Goal: Task Accomplishment & Management: Complete application form

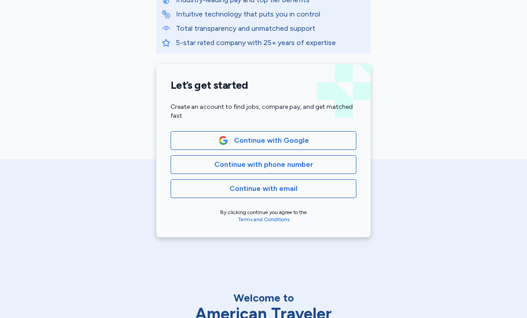
scroll to position [147, 0]
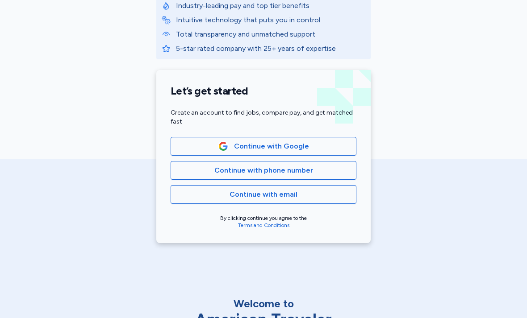
click at [310, 144] on span "Continue with Google" at bounding box center [263, 146] width 171 height 11
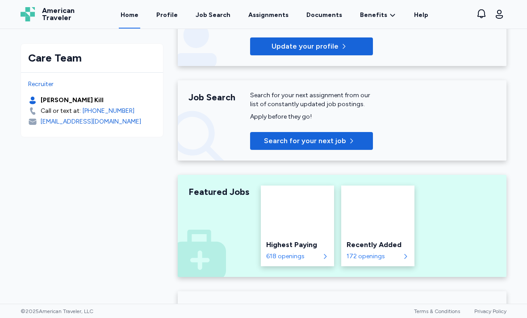
scroll to position [201, 0]
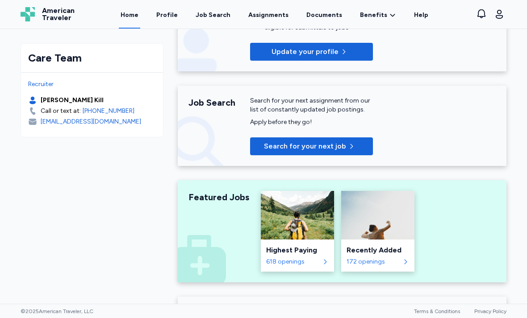
click at [343, 144] on span "Search for your next job" at bounding box center [305, 146] width 82 height 11
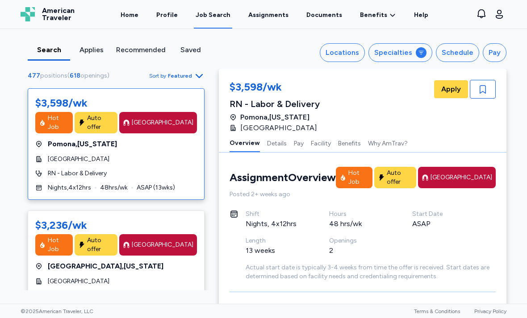
click at [419, 58] on button "Specialties" at bounding box center [400, 52] width 64 height 19
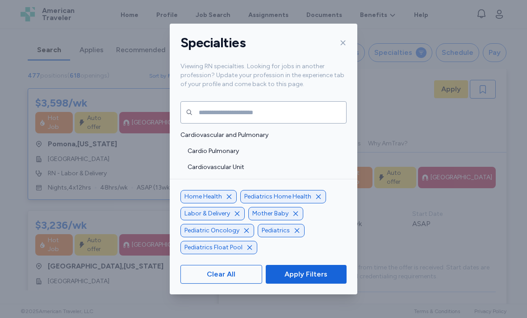
click at [246, 251] on icon "button" at bounding box center [249, 247] width 7 height 7
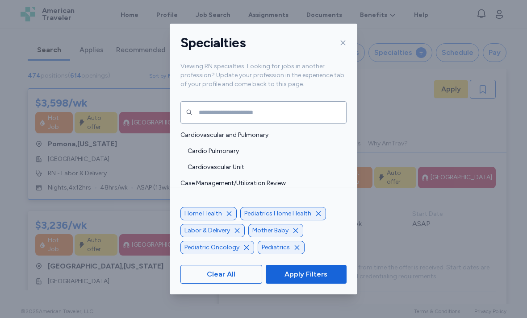
click at [244, 251] on icon "button" at bounding box center [246, 247] width 7 height 7
click at [220, 250] on icon "button" at bounding box center [220, 247] width 4 height 4
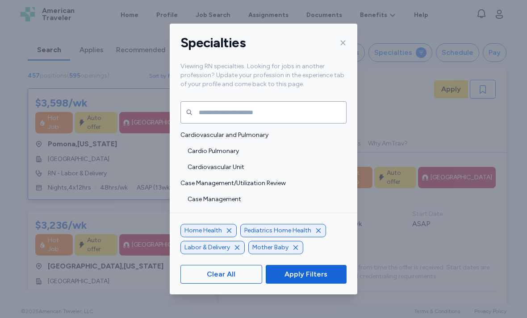
click at [226, 234] on icon "button" at bounding box center [229, 230] width 7 height 7
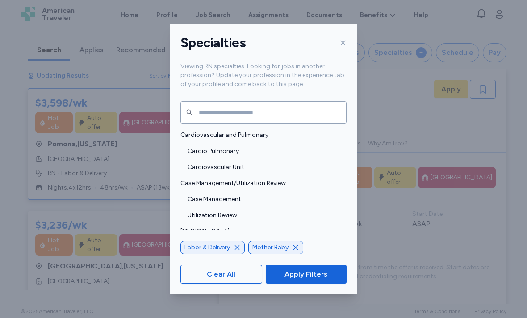
click at [235, 251] on icon "button" at bounding box center [237, 247] width 7 height 7
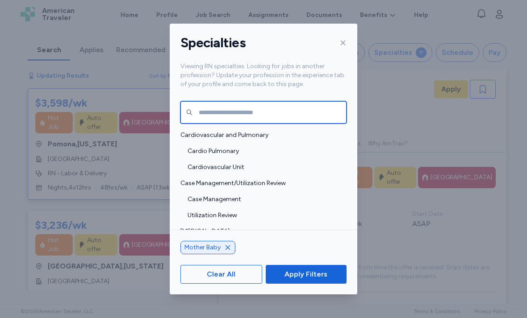
click at [260, 102] on input "text" at bounding box center [263, 112] width 166 height 22
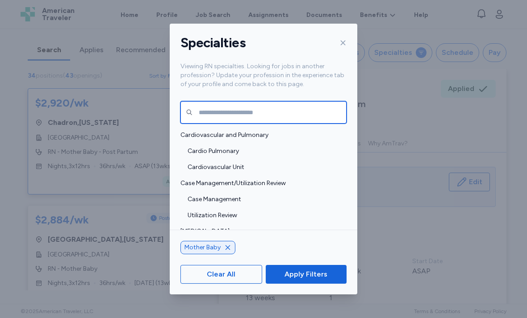
scroll to position [1, 0]
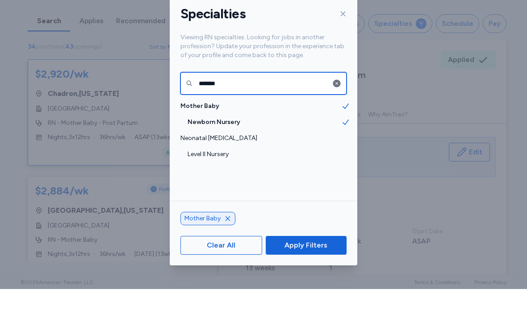
type input "*******"
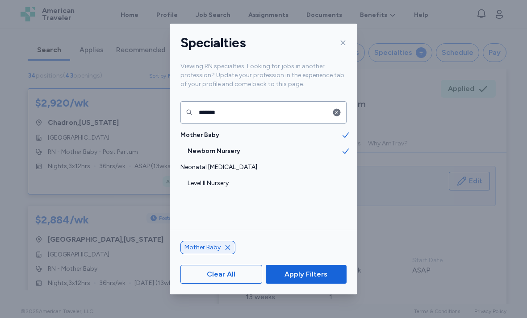
click at [225, 179] on span "Level II Nursery" at bounding box center [265, 183] width 154 height 9
click at [295, 280] on span "Apply Filters" at bounding box center [306, 274] width 43 height 11
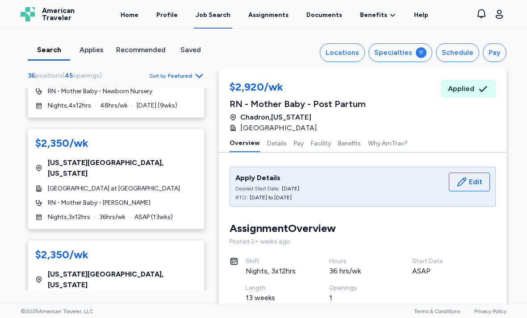
scroll to position [580, 0]
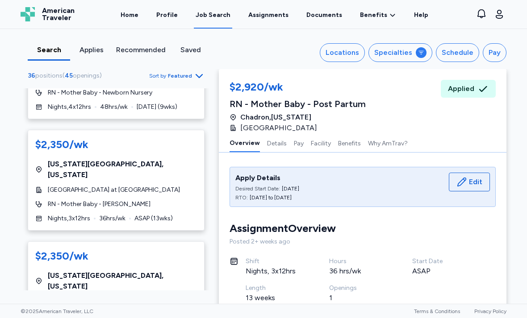
click at [158, 186] on div "$2,350/wk [US_STATE][GEOGRAPHIC_DATA] , [US_STATE] The Children's Hospital at […" at bounding box center [116, 180] width 177 height 101
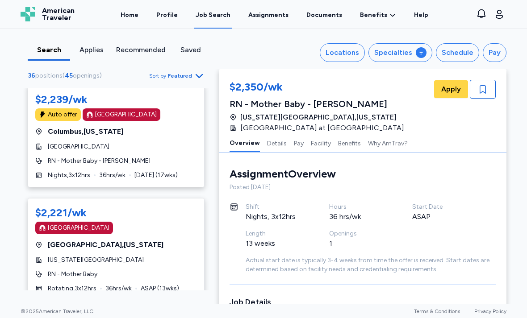
click at [451, 89] on span "Apply" at bounding box center [451, 89] width 20 height 11
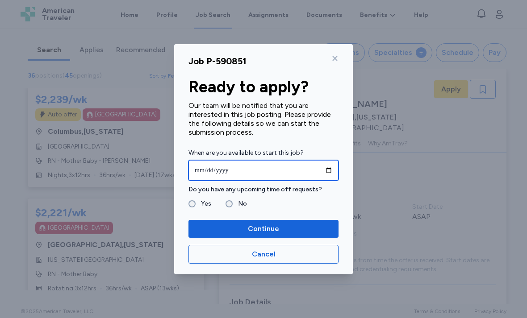
click at [289, 166] on input "date" at bounding box center [263, 170] width 150 height 21
type input "**********"
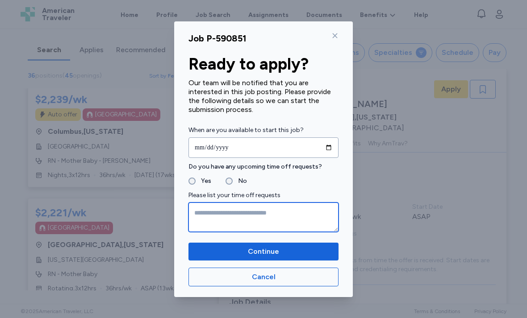
click at [247, 220] on textarea at bounding box center [263, 217] width 150 height 29
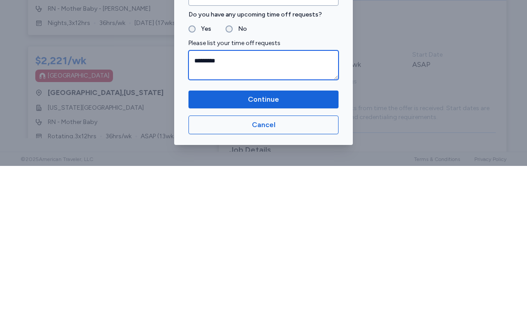
type textarea "*********"
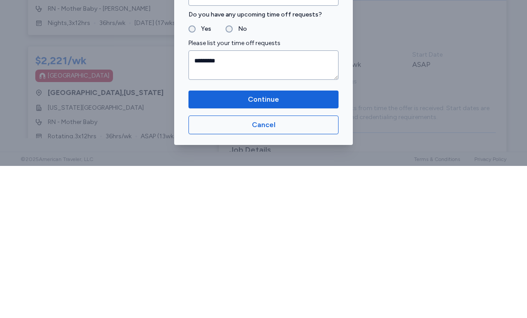
click at [270, 247] on span "Continue" at bounding box center [263, 252] width 31 height 11
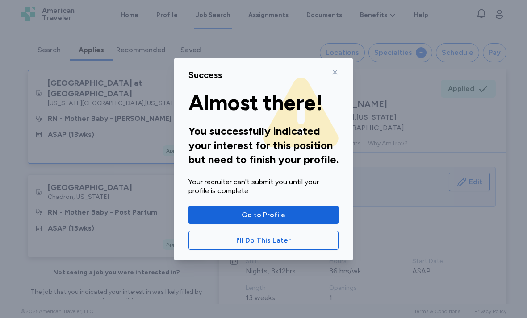
click at [250, 239] on span "I'll Do This Later" at bounding box center [263, 240] width 54 height 11
